Goal: Find specific page/section: Find specific page/section

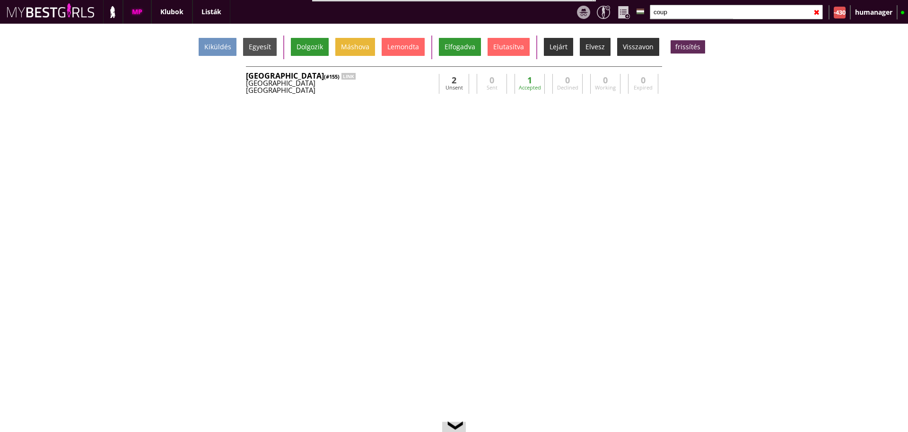
scroll to position [21, 0]
click at [681, 17] on input "coup" at bounding box center [736, 12] width 173 height 15
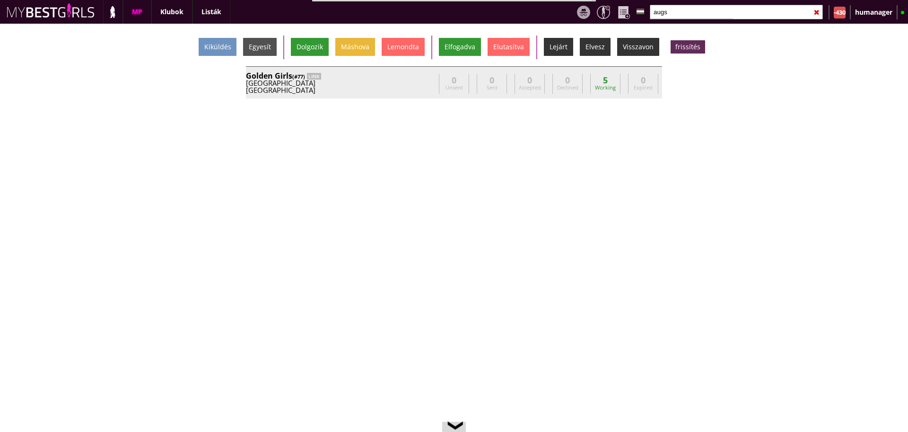
type input "augs"
click at [413, 87] on div "Augsburg" at bounding box center [340, 90] width 189 height 7
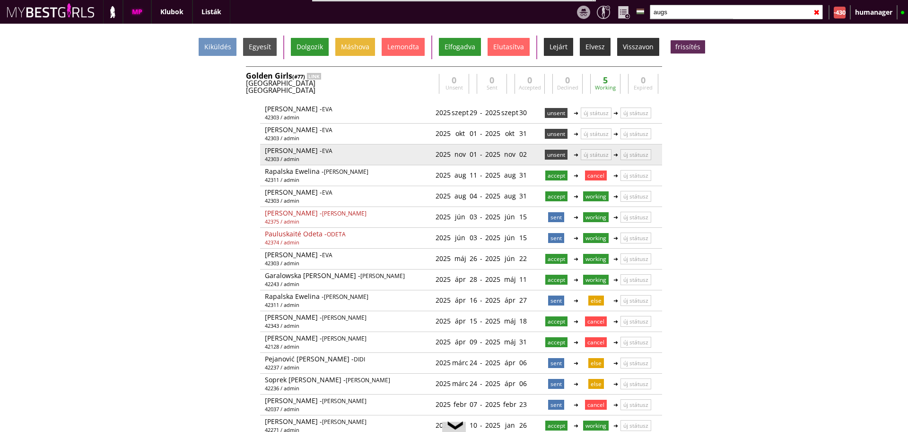
click at [557, 150] on p "unsent" at bounding box center [556, 155] width 23 height 10
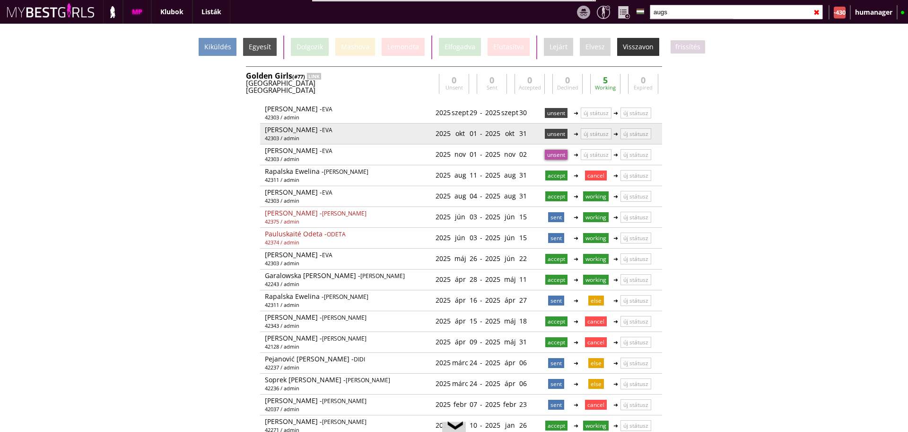
click at [548, 135] on p "unsent" at bounding box center [556, 134] width 23 height 10
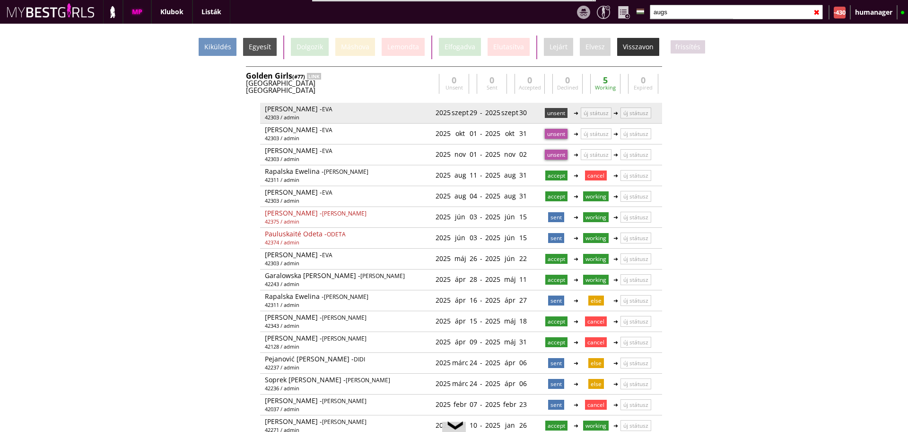
click at [549, 109] on p "unsent" at bounding box center [556, 113] width 23 height 10
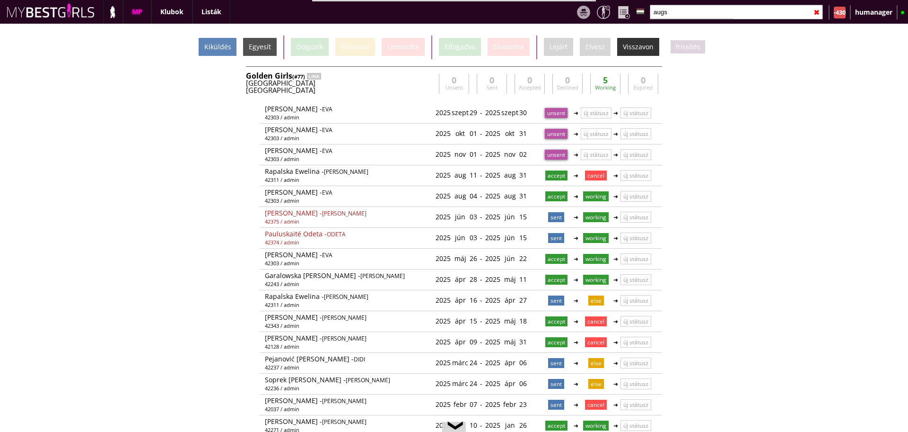
click at [224, 46] on div "Kiküldés" at bounding box center [218, 47] width 38 height 18
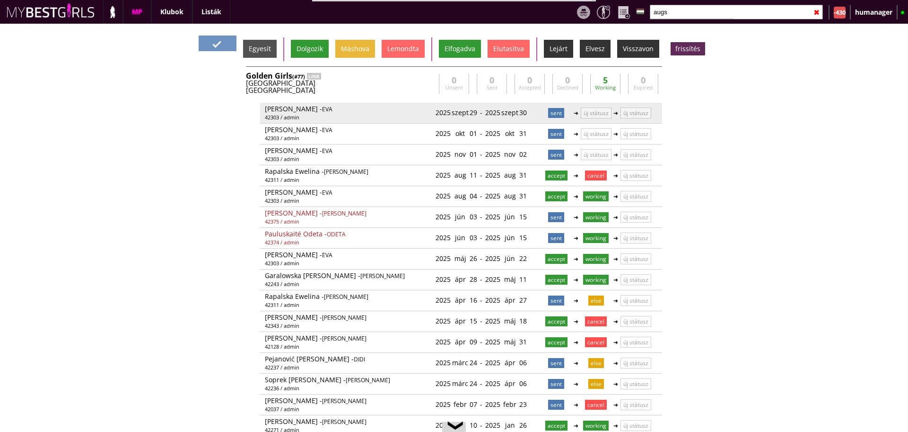
click at [548, 114] on p "sent" at bounding box center [556, 113] width 16 height 10
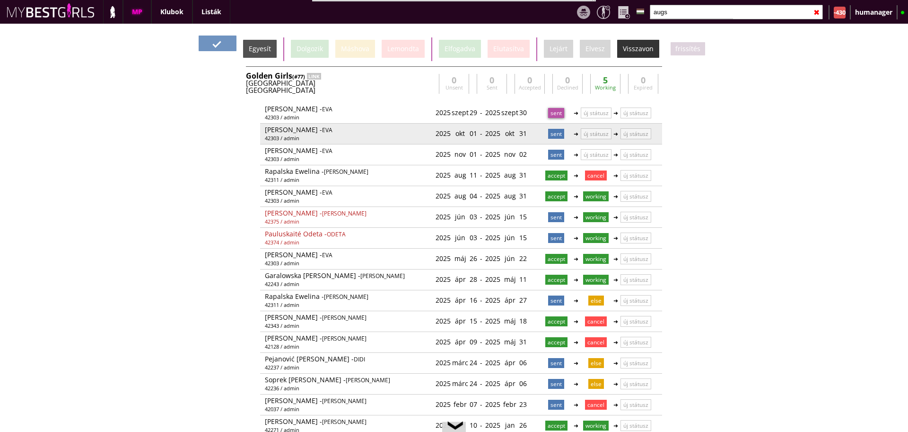
click at [550, 137] on p "sent" at bounding box center [556, 134] width 16 height 10
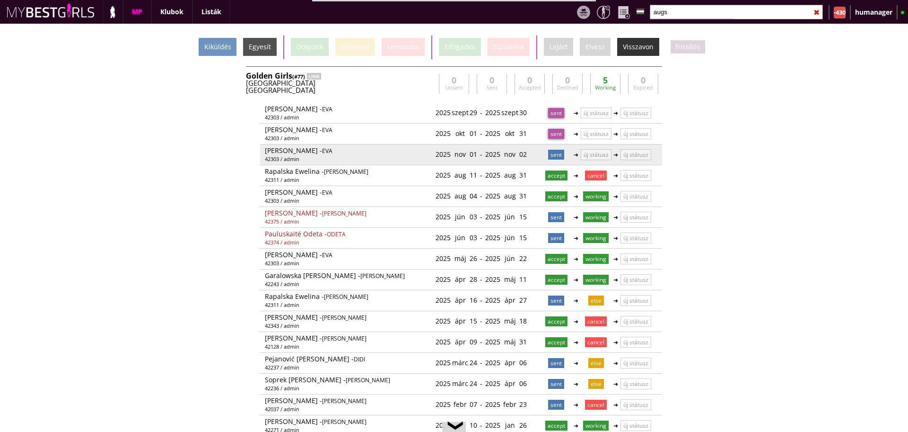
click at [552, 155] on p "sent" at bounding box center [556, 155] width 16 height 10
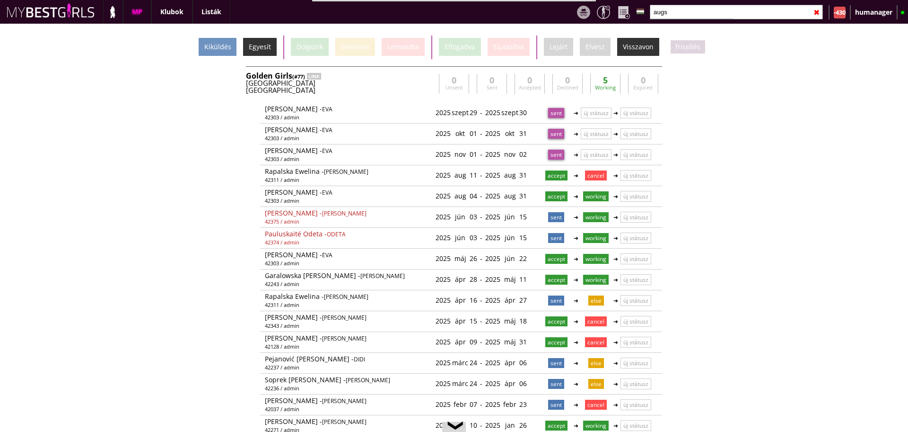
click at [262, 47] on div "Egyesít" at bounding box center [260, 47] width 34 height 18
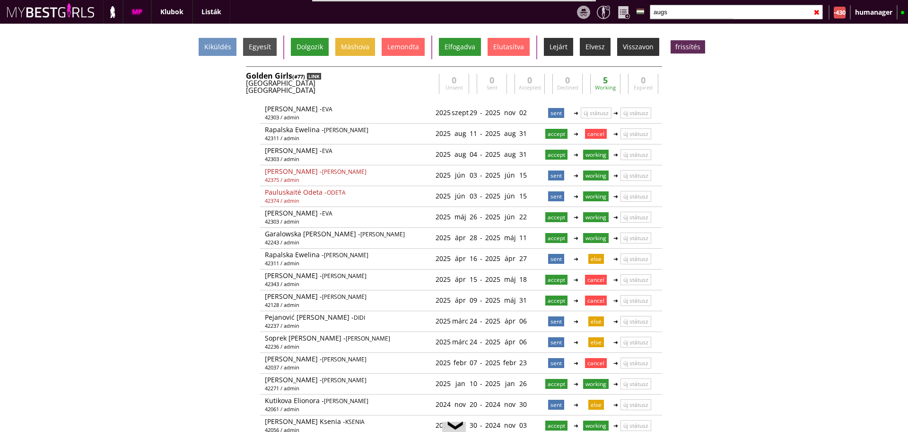
click at [315, 78] on div "LINK" at bounding box center [314, 76] width 14 height 7
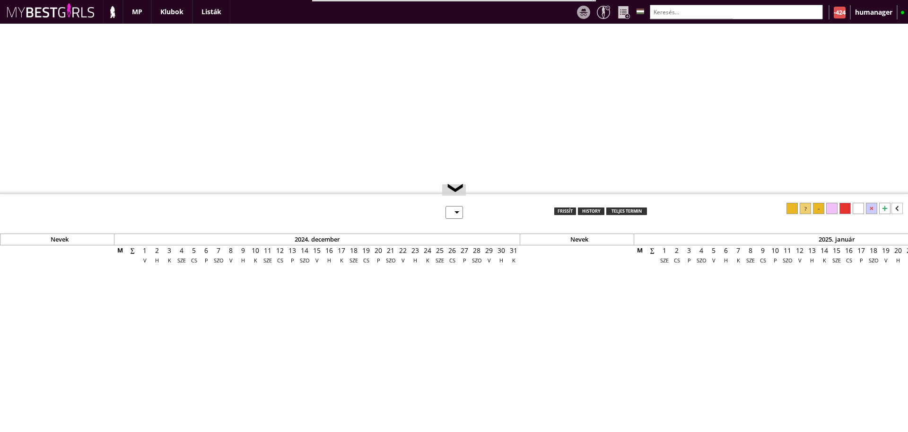
select select "0"
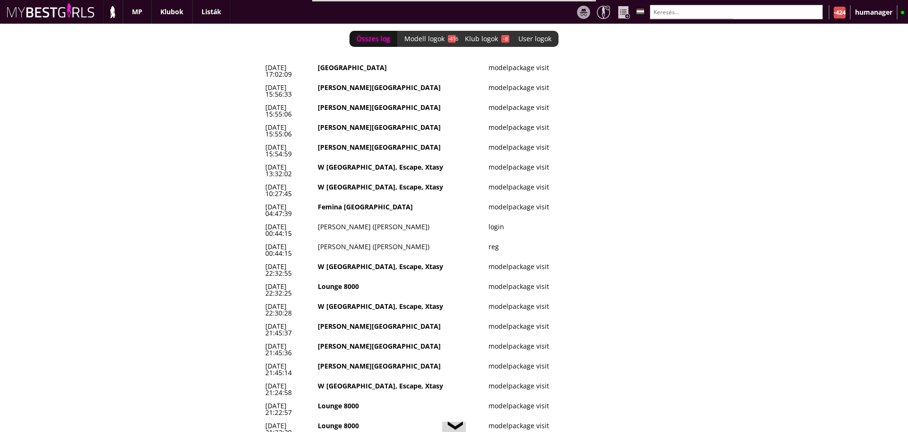
scroll to position [0, 4060]
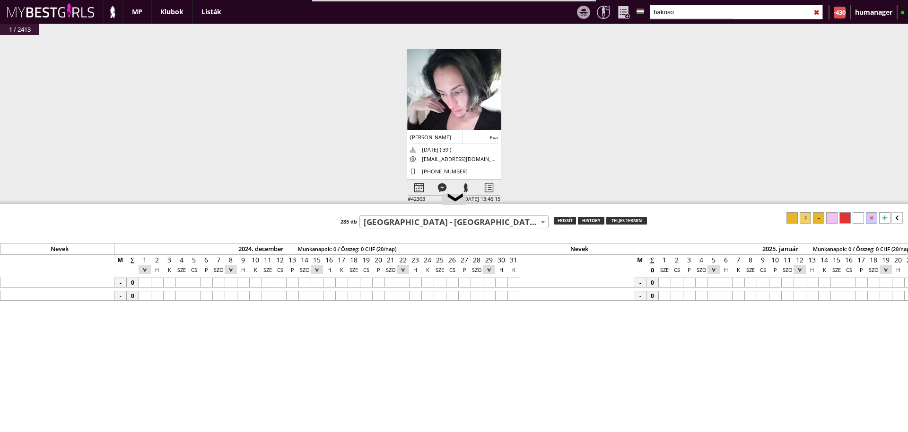
select select "155"
type input "bakoso"
click at [425, 194] on div at bounding box center [419, 187] width 23 height 17
click at [415, 187] on div at bounding box center [419, 187] width 23 height 17
select select "0"
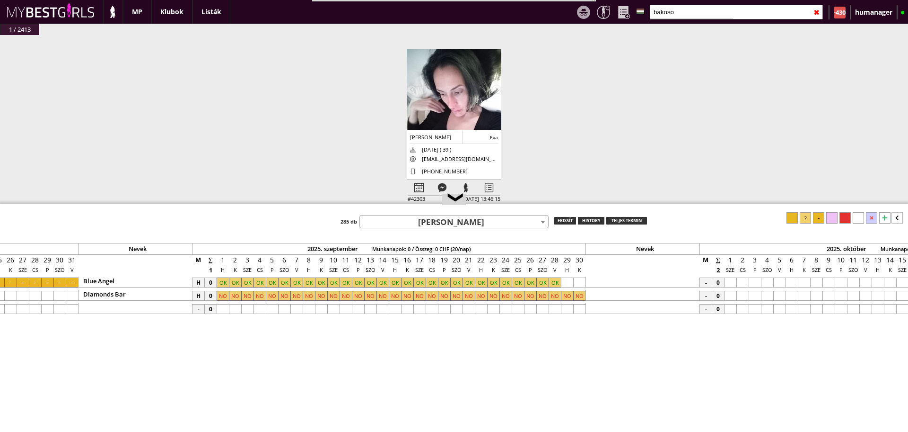
scroll to position [0, 4611]
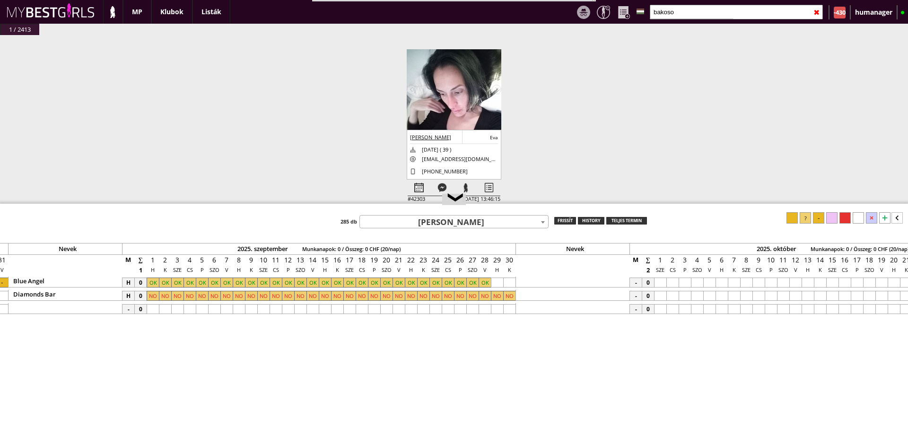
click at [443, 229] on div "Nevek 2024. december Munkanapok: 0 / Összeg: 0 CHF (20/nap) Nevek 2025. január …" at bounding box center [454, 326] width 908 height 228
click at [437, 223] on span "[PERSON_NAME]" at bounding box center [454, 221] width 188 height 13
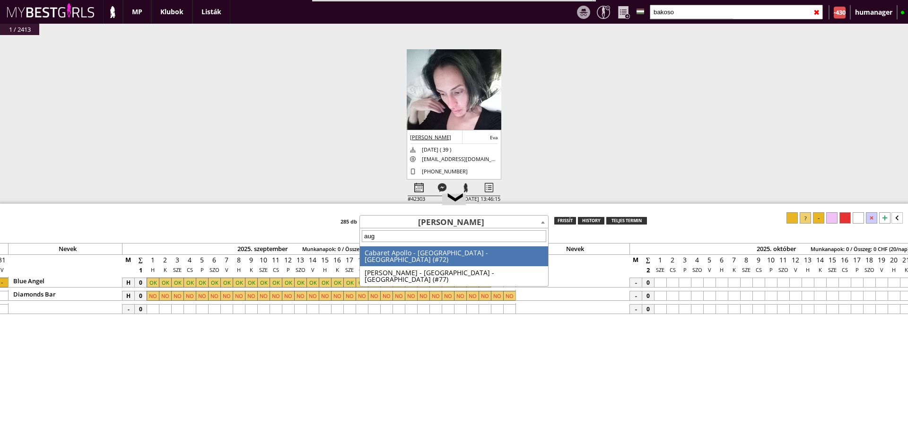
type input "augs"
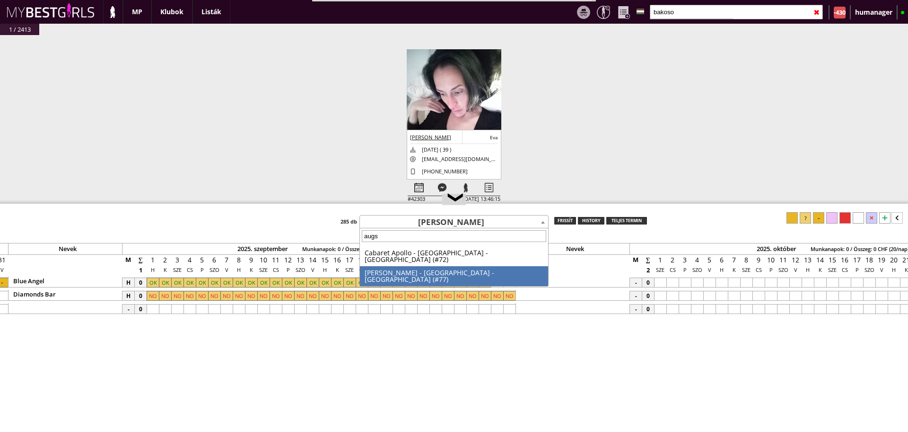
select select "77"
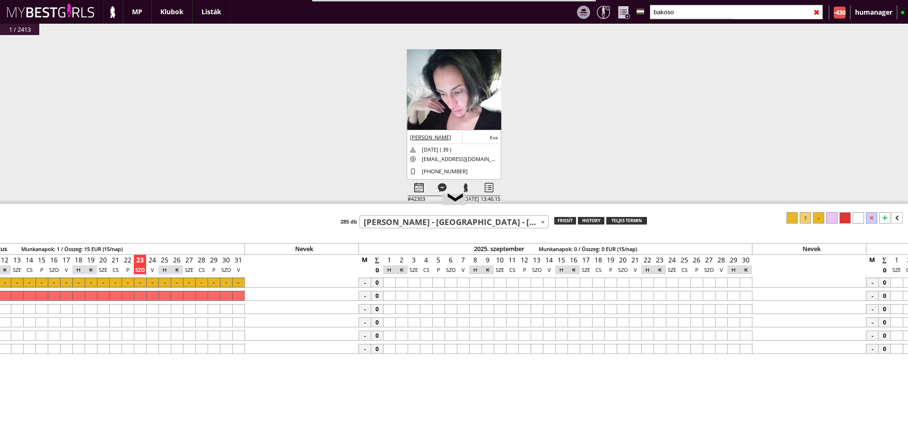
scroll to position [0, 4484]
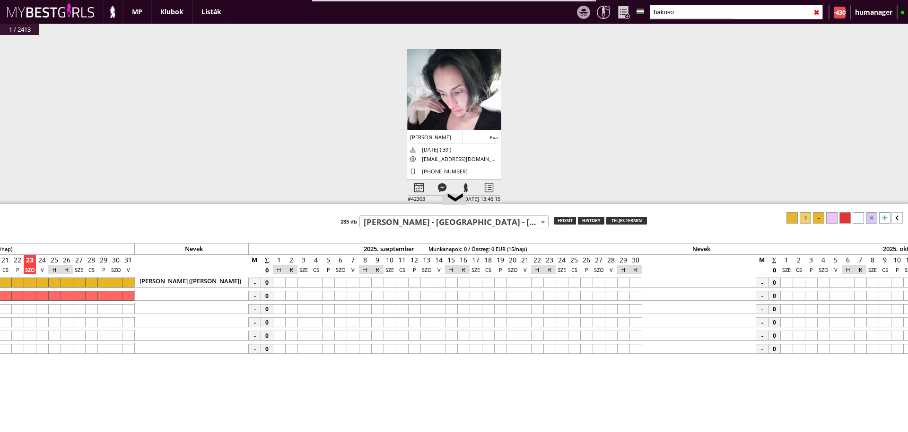
click at [621, 282] on div at bounding box center [623, 282] width 12 height 10
click at [634, 285] on div at bounding box center [636, 282] width 12 height 10
click at [806, 216] on div at bounding box center [805, 217] width 11 height 11
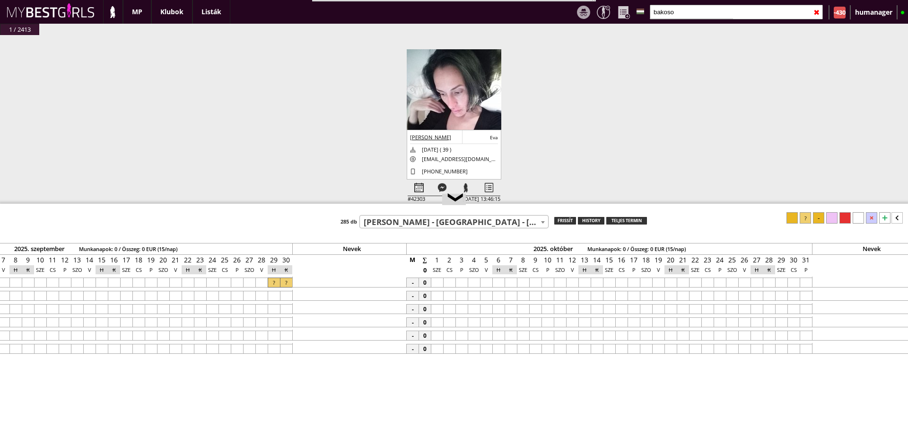
scroll to position [0, 4835]
click at [434, 278] on div at bounding box center [436, 282] width 12 height 10
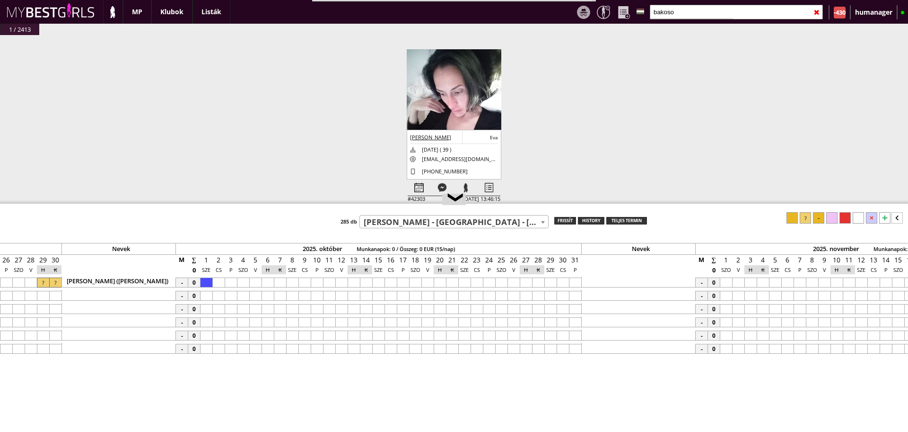
click at [574, 281] on div at bounding box center [575, 282] width 12 height 10
click at [805, 219] on div at bounding box center [805, 217] width 11 height 11
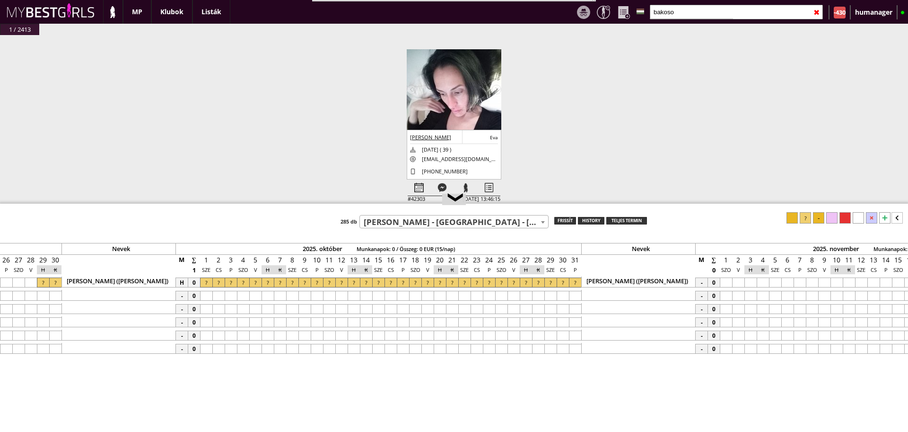
click at [729, 282] on div at bounding box center [726, 282] width 12 height 10
click at [741, 282] on div at bounding box center [738, 282] width 12 height 10
click at [809, 215] on div at bounding box center [805, 217] width 11 height 11
click at [671, 12] on input "bakoso" at bounding box center [736, 12] width 173 height 15
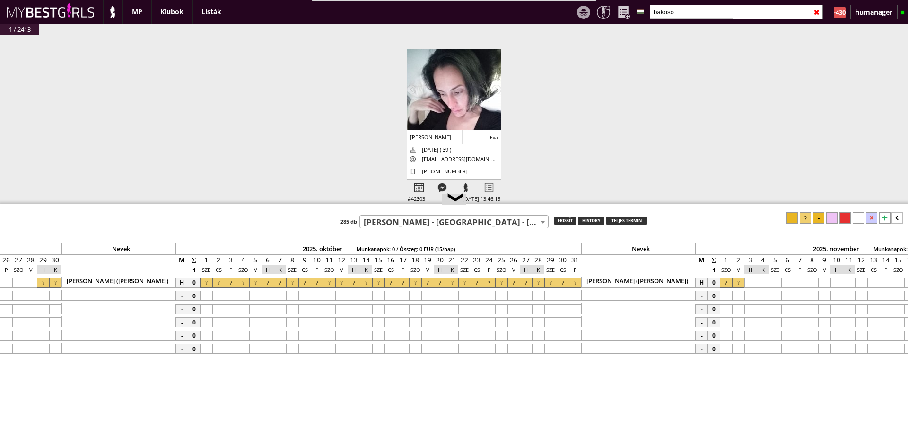
click at [671, 12] on input "bakoso" at bounding box center [736, 12] width 173 height 15
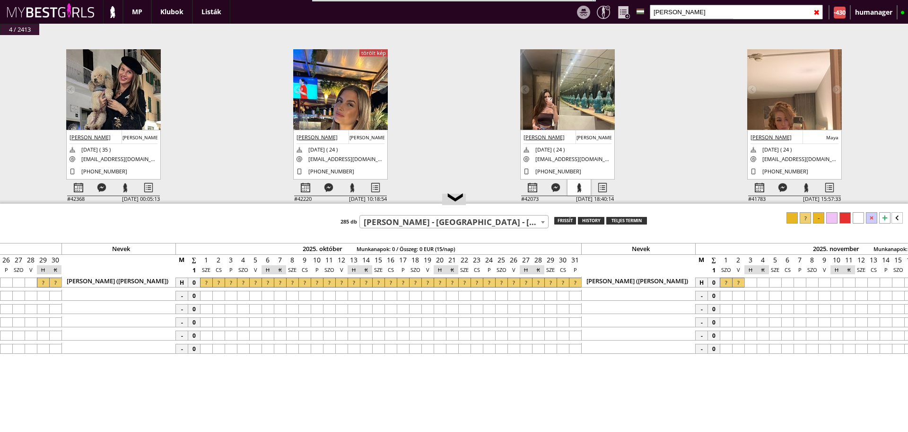
type input "[PERSON_NAME]"
click at [582, 190] on div at bounding box center [579, 187] width 23 height 17
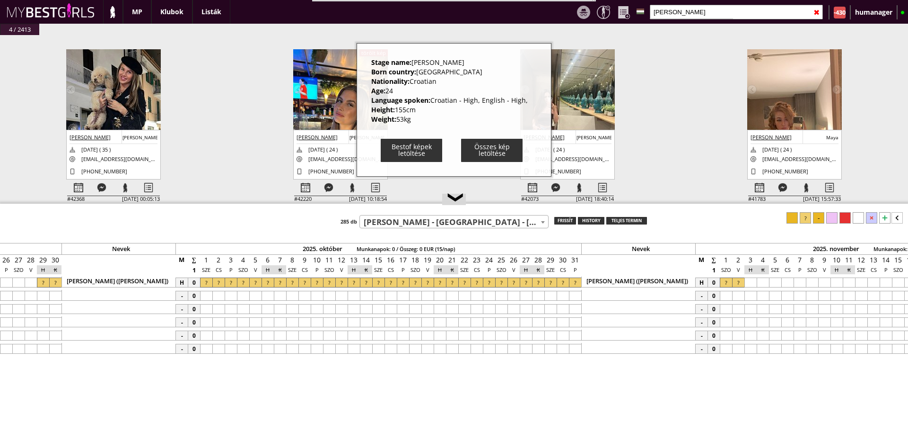
drag, startPoint x: 372, startPoint y: 61, endPoint x: 420, endPoint y: 116, distance: 72.8
click at [420, 116] on div "Stage name: [PERSON_NAME] Born country: [DEMOGRAPHIC_DATA] Nationality: [DEMOGR…" at bounding box center [449, 91] width 157 height 67
copy div "Stage name: [PERSON_NAME] Born country: [DEMOGRAPHIC_DATA] Nationality: Croatia…"
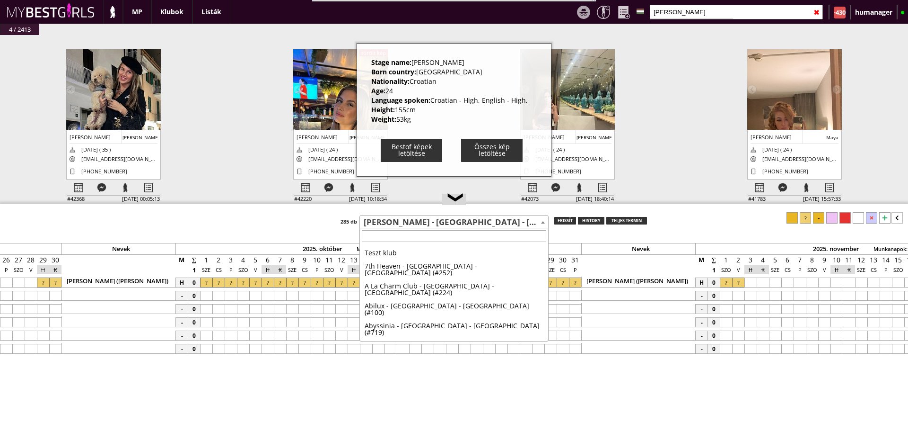
click at [415, 221] on span "[PERSON_NAME] - [GEOGRAPHIC_DATA] - [GEOGRAPHIC_DATA] (#77)" at bounding box center [454, 221] width 188 height 13
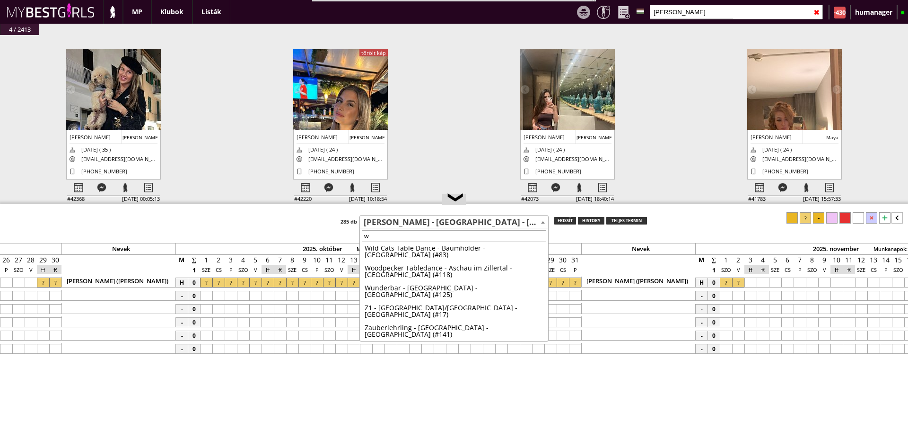
scroll to position [0, 0]
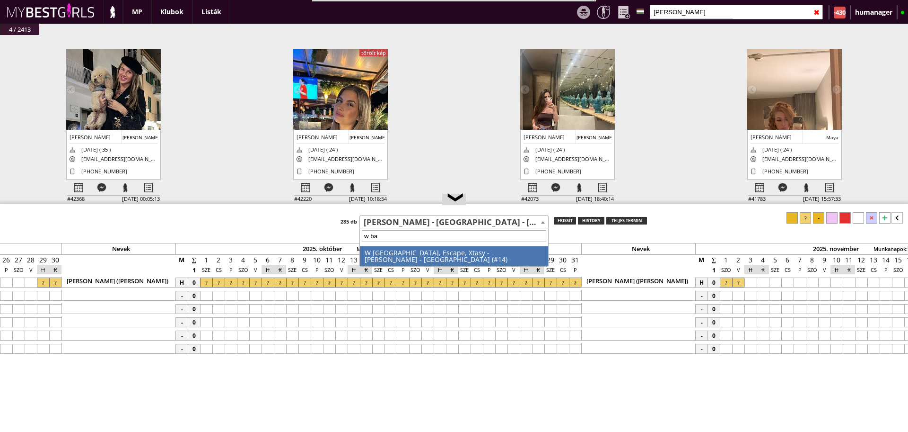
type input "w bab"
select select "14"
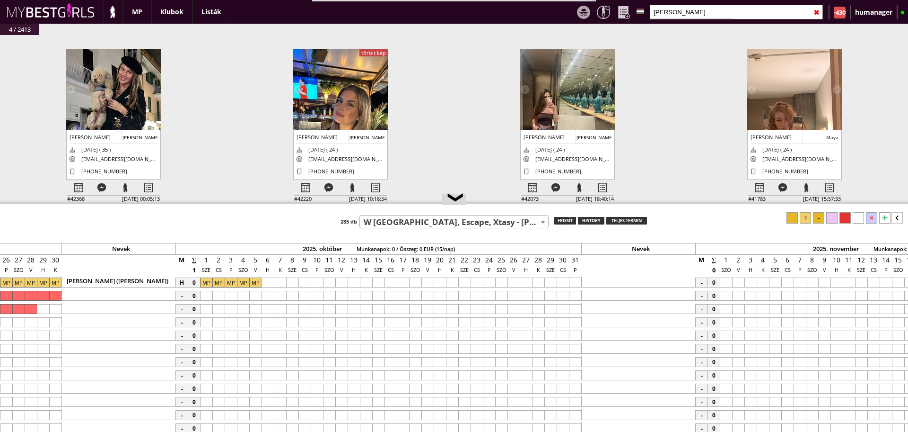
scroll to position [0, 4060]
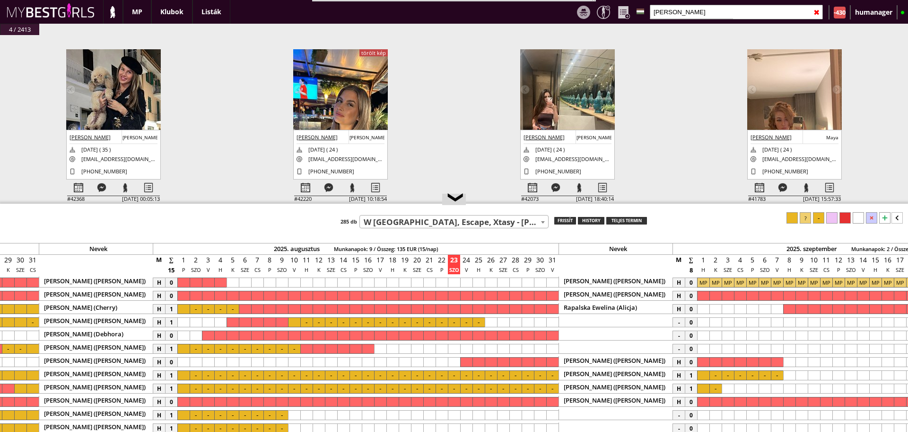
drag, startPoint x: 663, startPoint y: 205, endPoint x: 651, endPoint y: 164, distance: 43.0
click at [651, 164] on body "Stage name: [PERSON_NAME] Born country: [DEMOGRAPHIC_DATA] Nationality: [DEMOGR…" at bounding box center [454, 216] width 908 height 432
click at [664, 195] on div "#42438 [DATE] 00:44:15 [PERSON_NAME] [PERSON_NAME] [DATE] ( 21 ) [DOMAIN_NAME][…" at bounding box center [454, 124] width 908 height 178
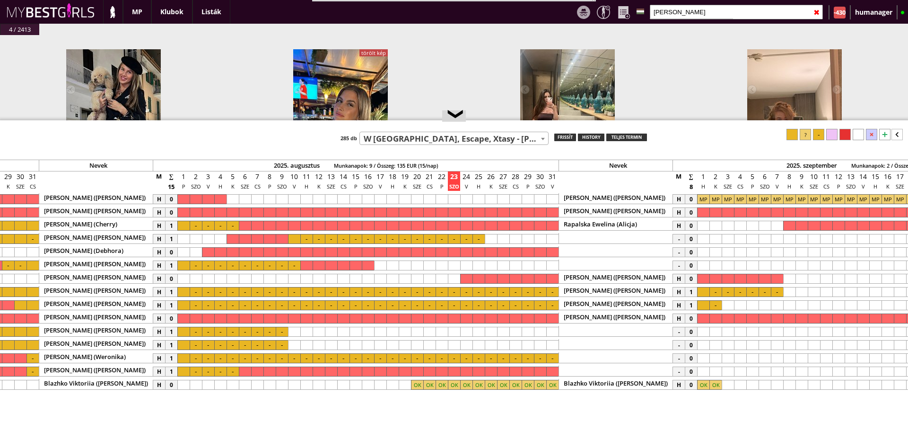
drag, startPoint x: 667, startPoint y: 203, endPoint x: 670, endPoint y: 122, distance: 81.9
click at [670, 122] on div at bounding box center [454, 120] width 908 height 1
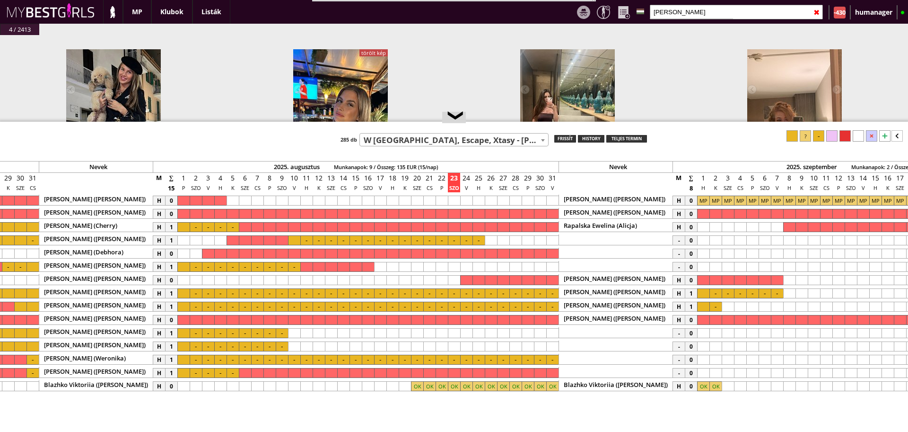
click at [685, 12] on input "[PERSON_NAME]" at bounding box center [736, 12] width 173 height 15
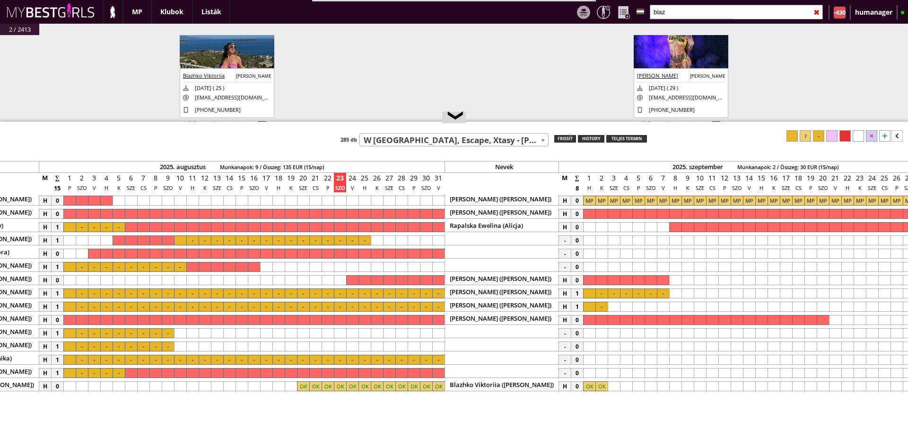
scroll to position [0, 4267]
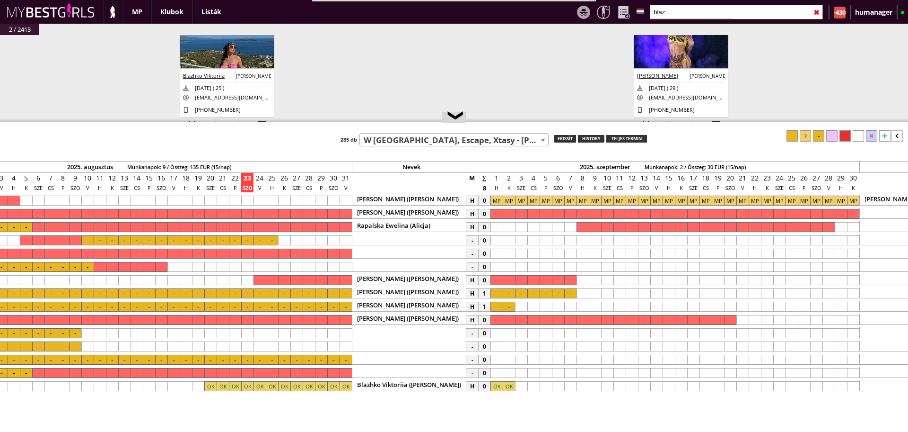
click at [679, 18] on div at bounding box center [691, 18] width 83 height 0
type input "b"
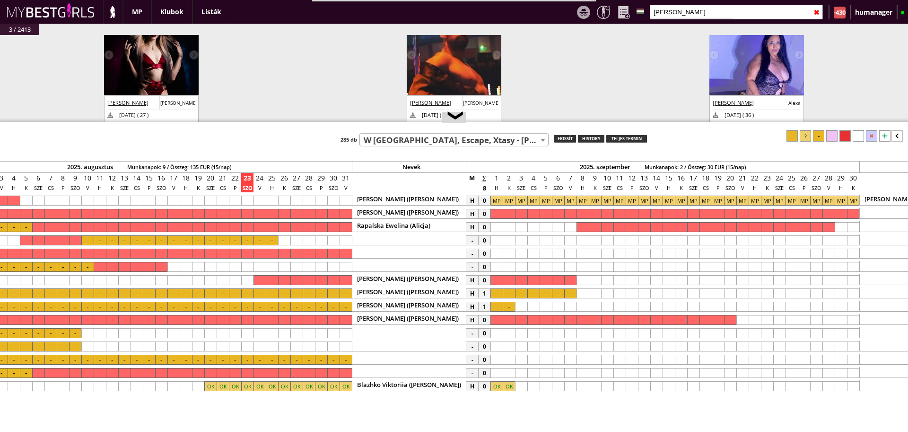
scroll to position [40, 0]
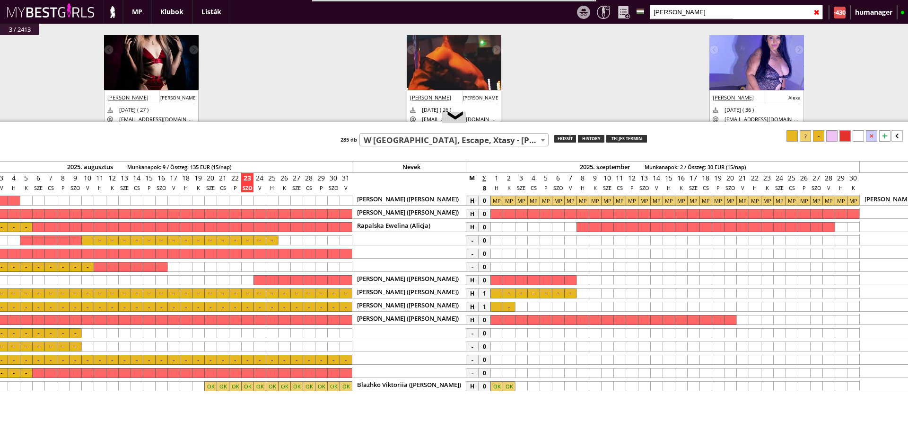
type input "[PERSON_NAME]"
click at [503, 237] on div at bounding box center [509, 240] width 12 height 10
click at [529, 238] on div at bounding box center [534, 240] width 12 height 10
click at [804, 138] on div at bounding box center [805, 135] width 11 height 11
drag, startPoint x: 598, startPoint y: 204, endPoint x: 506, endPoint y: 241, distance: 99.4
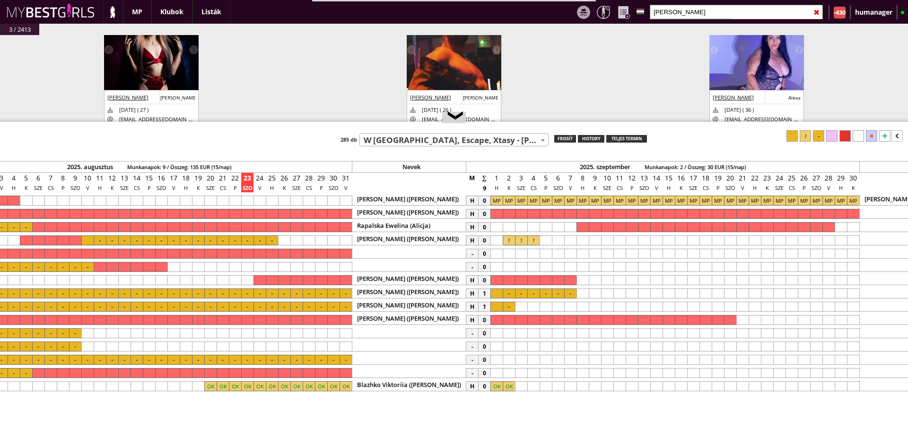
click at [506, 241] on div at bounding box center [509, 240] width 12 height 10
click at [533, 239] on div at bounding box center [534, 240] width 12 height 10
click at [818, 135] on div at bounding box center [818, 135] width 11 height 11
click at [497, 239] on div at bounding box center [497, 240] width 12 height 10
click at [790, 137] on div at bounding box center [792, 135] width 11 height 11
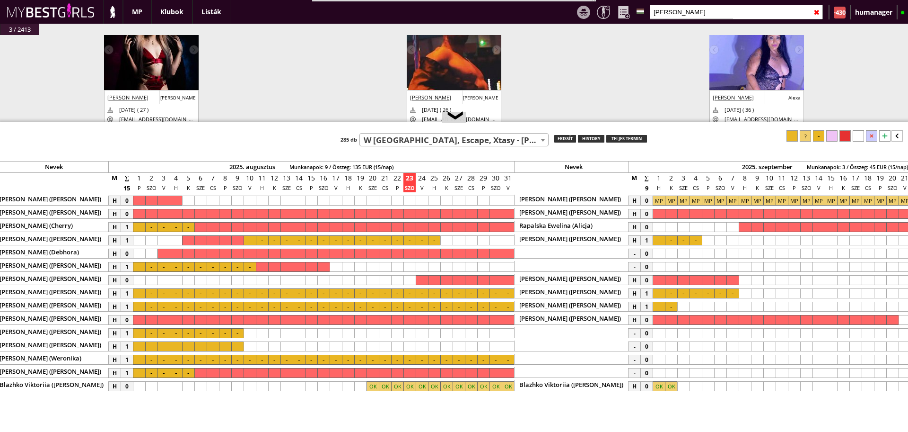
scroll to position [0, 3996]
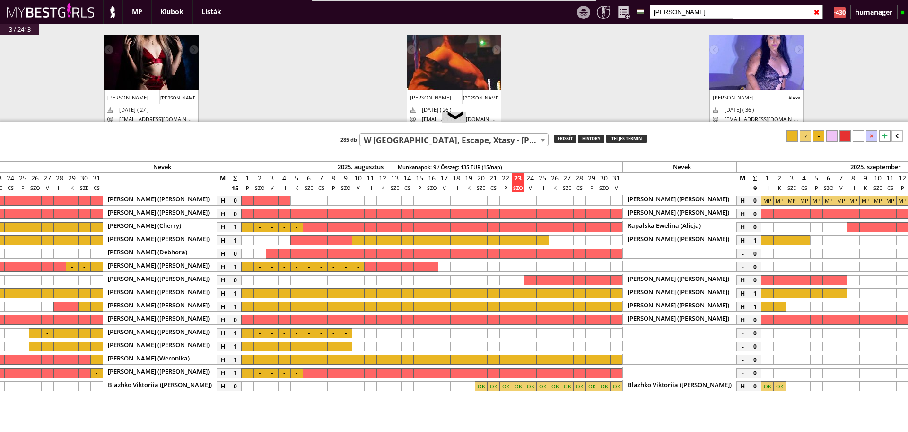
click at [553, 240] on div at bounding box center [555, 240] width 12 height 10
click at [613, 240] on div at bounding box center [616, 240] width 12 height 10
click at [818, 135] on div at bounding box center [818, 135] width 11 height 11
click at [561, 140] on div "frissít" at bounding box center [566, 139] width 22 height 8
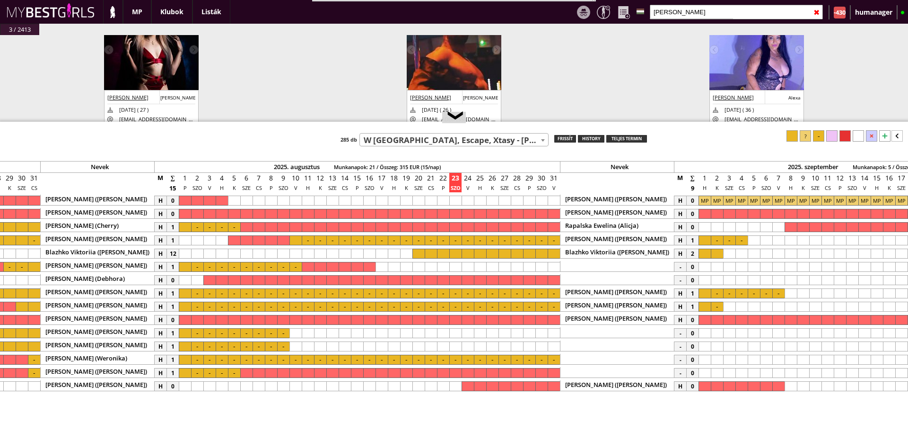
scroll to position [0, 4060]
click at [716, 257] on div at bounding box center [716, 253] width 12 height 10
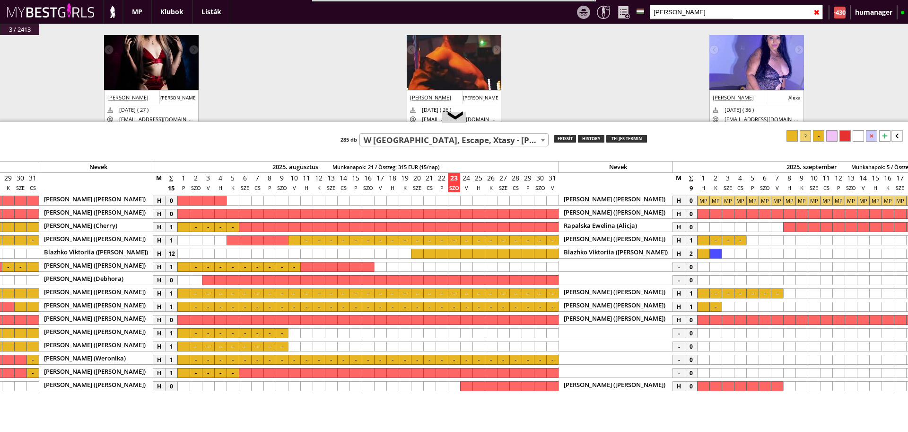
click at [818, 132] on div at bounding box center [818, 135] width 11 height 11
click at [434, 254] on div at bounding box center [429, 253] width 12 height 10
click at [554, 255] on div at bounding box center [553, 253] width 12 height 10
click at [817, 136] on div at bounding box center [818, 135] width 11 height 11
click at [393, 136] on span "W [GEOGRAPHIC_DATA], Escape, Xtasy - [PERSON_NAME] - [GEOGRAPHIC_DATA] (#14)" at bounding box center [454, 139] width 188 height 13
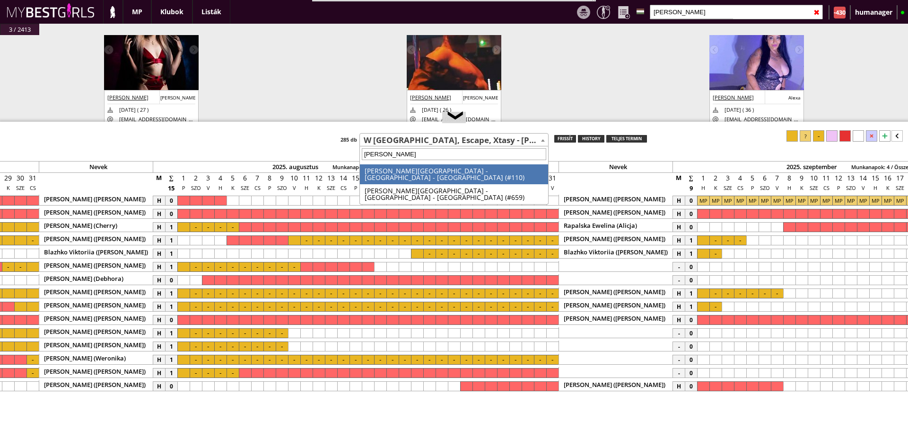
scroll to position [0, 0]
type input "[PERSON_NAME]"
select select "110"
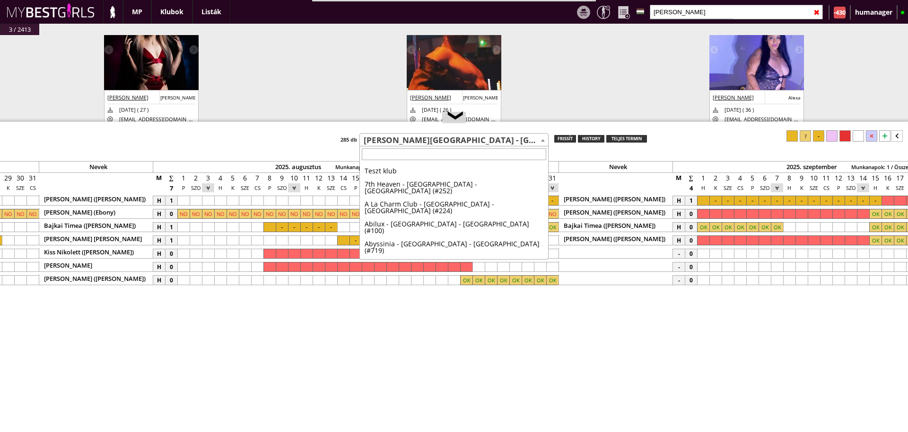
click at [391, 143] on span "[PERSON_NAME][GEOGRAPHIC_DATA] - [GEOGRAPHIC_DATA] - [GEOGRAPHIC_DATA] (#110)" at bounding box center [454, 139] width 188 height 13
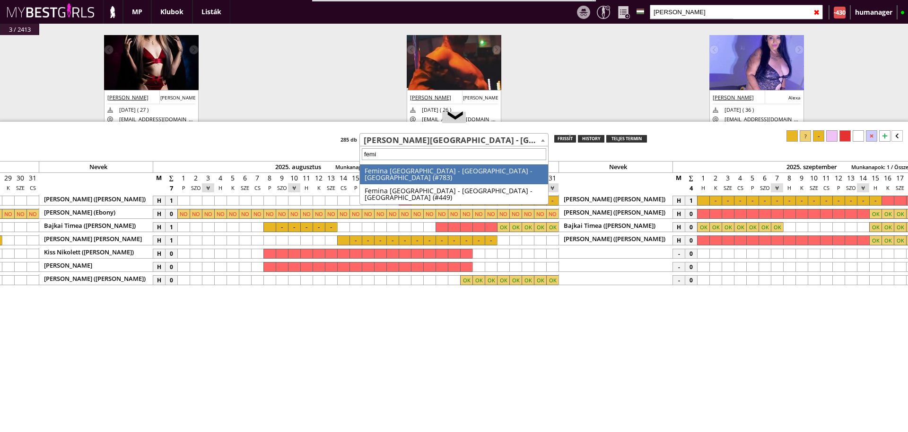
type input "femin"
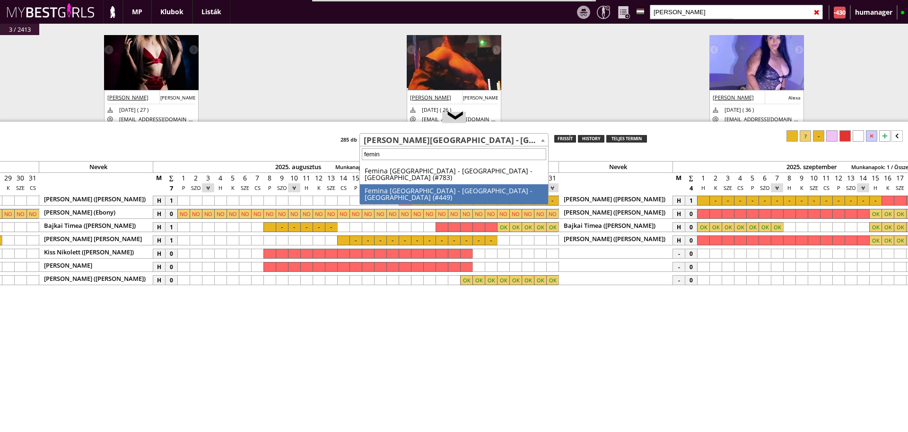
select select "449"
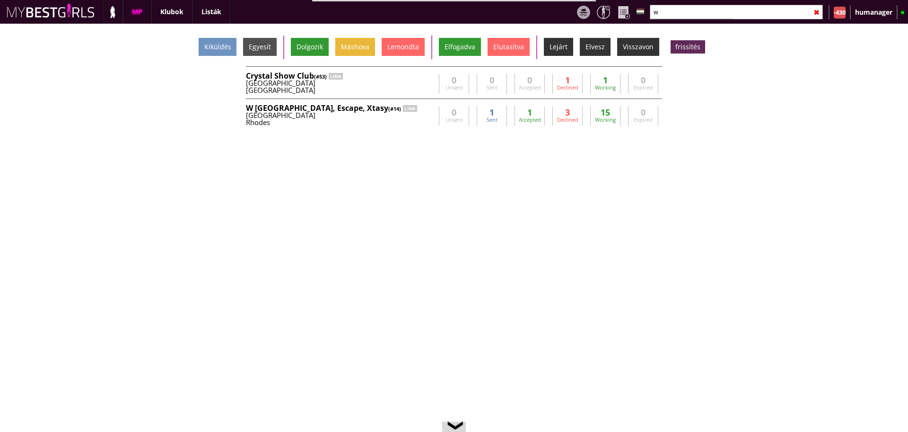
scroll to position [0, 4060]
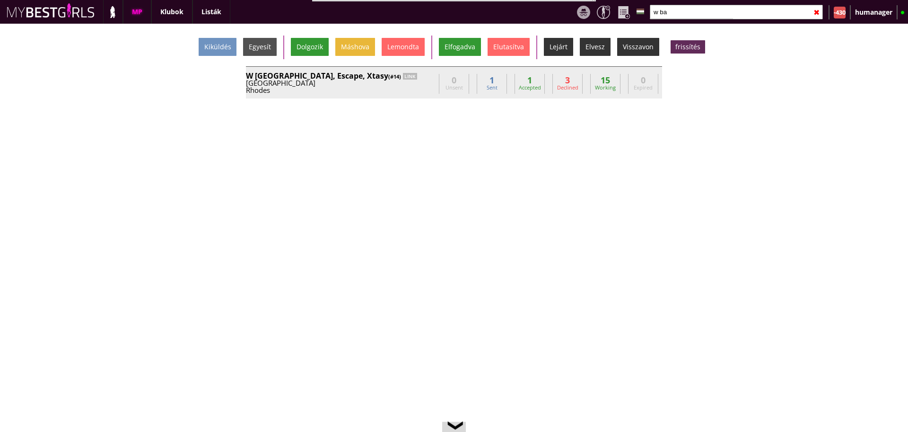
type input "w ba"
click at [417, 72] on div "W [GEOGRAPHIC_DATA], Escape, Xtasy (#14) LINK" at bounding box center [340, 76] width 189 height 8
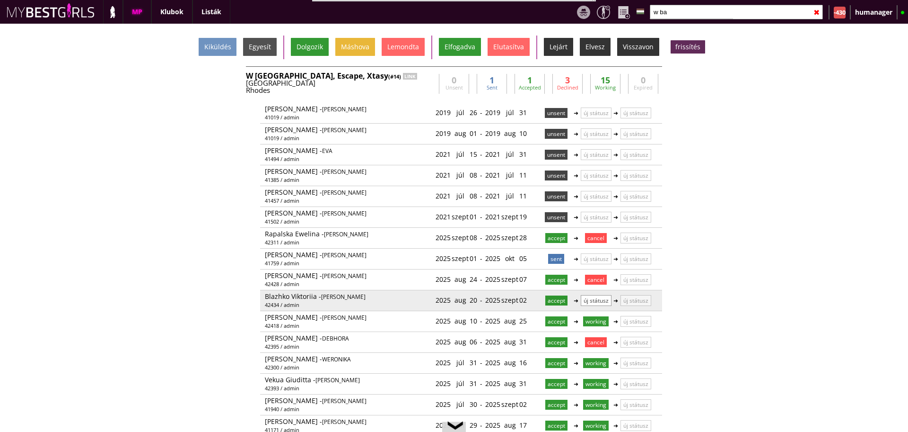
click at [599, 304] on p "új státusz" at bounding box center [596, 300] width 31 height 11
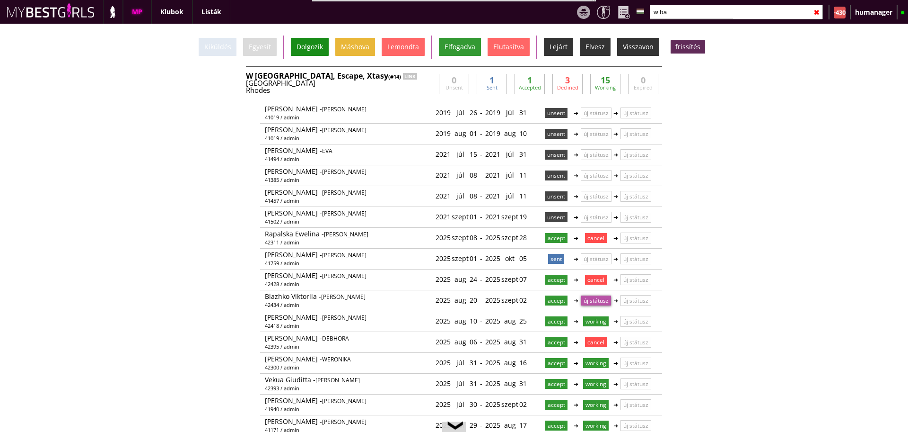
click at [301, 50] on div "Dolgozik" at bounding box center [310, 47] width 38 height 18
